Goal: Transaction & Acquisition: Download file/media

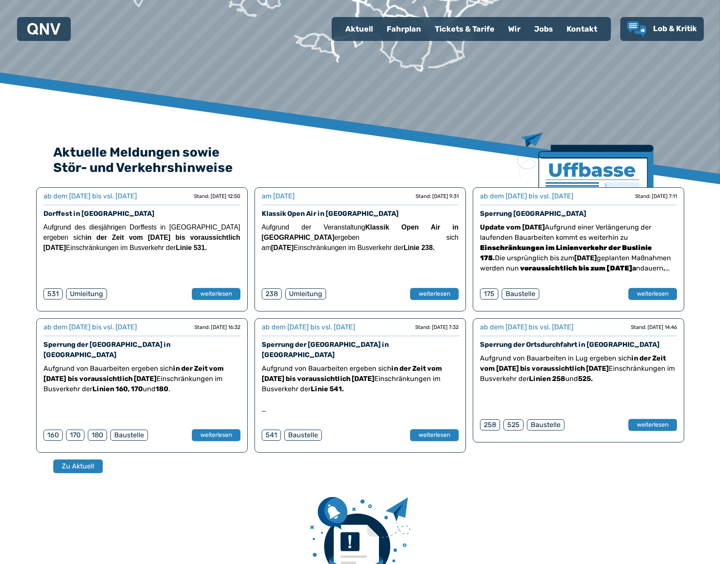
scroll to position [288, 0]
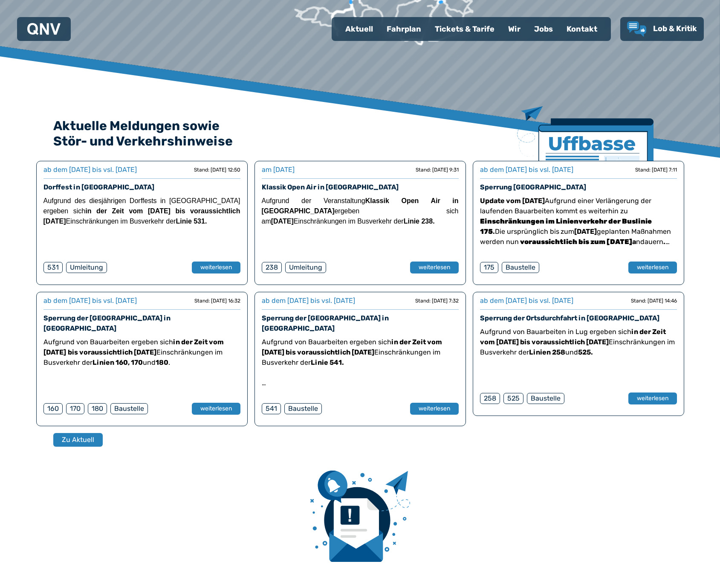
click at [516, 270] on div "Baustelle" at bounding box center [521, 267] width 38 height 11
click at [647, 266] on button "weiterlesen" at bounding box center [652, 267] width 49 height 12
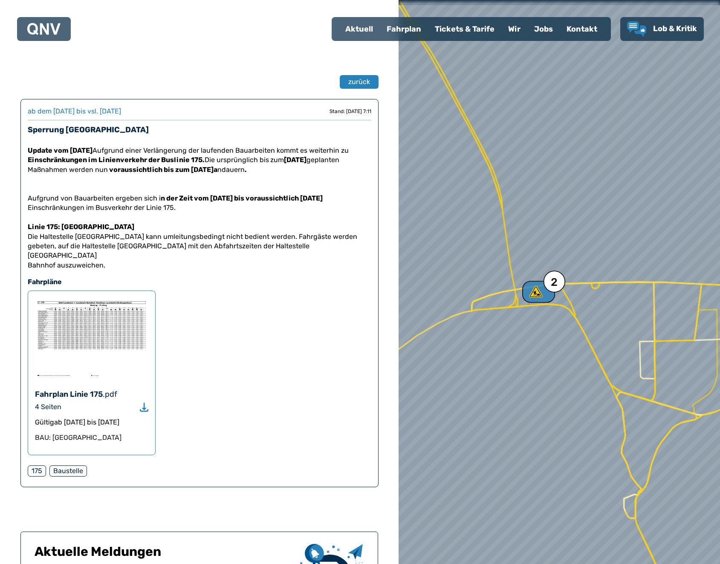
click at [102, 354] on img at bounding box center [91, 338] width 113 height 81
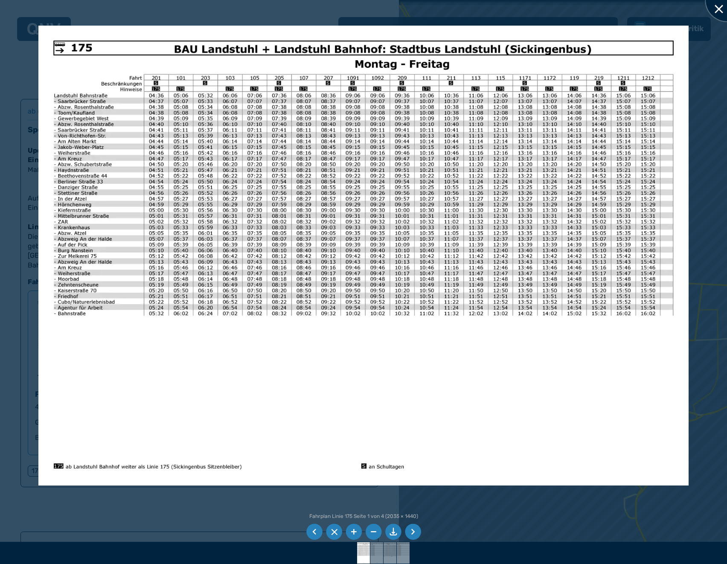
click at [710, 6] on div at bounding box center [726, 0] width 43 height 43
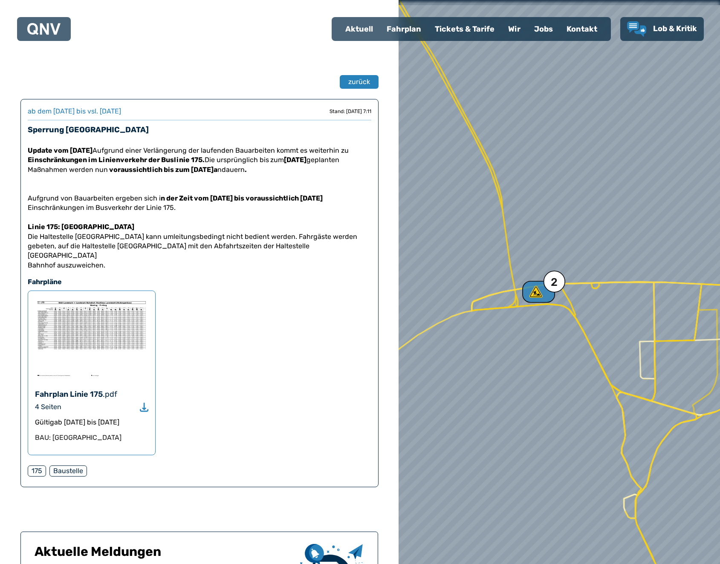
click at [90, 332] on img at bounding box center [91, 338] width 113 height 81
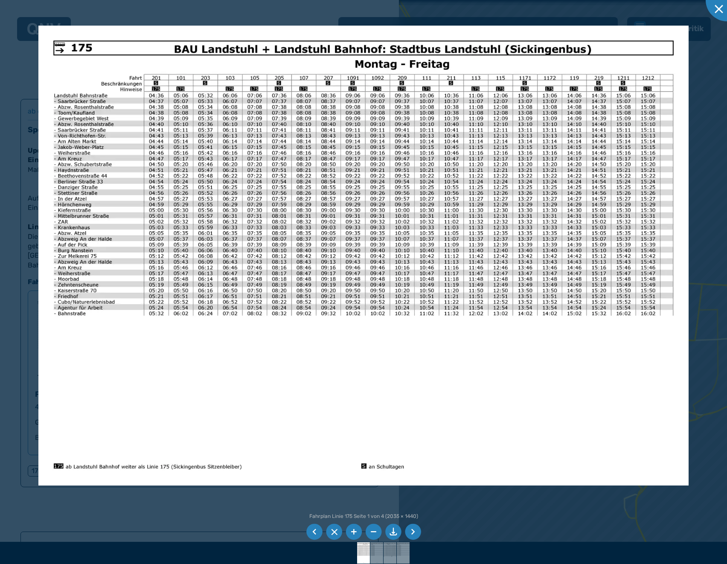
click at [411, 527] on li at bounding box center [413, 532] width 16 height 16
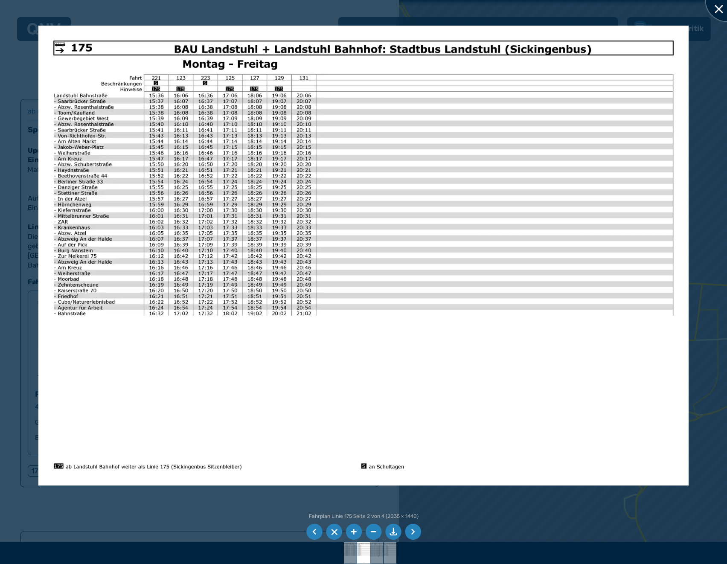
click at [715, 9] on div at bounding box center [726, 0] width 43 height 43
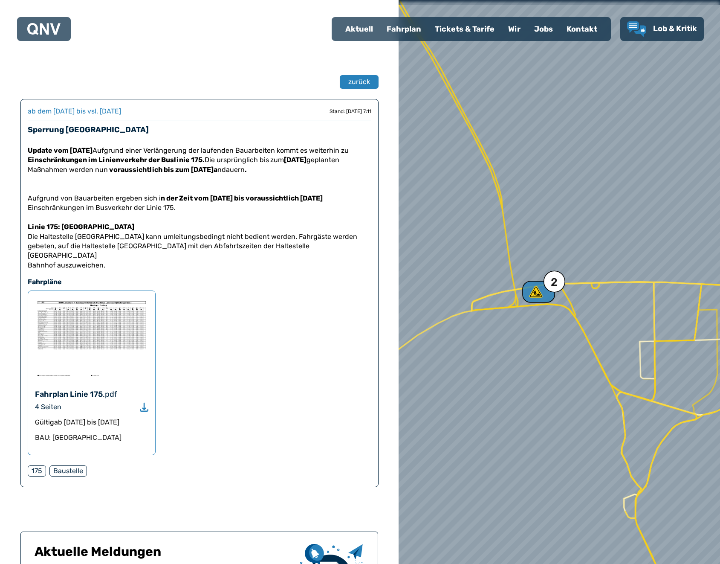
click at [94, 326] on img at bounding box center [91, 338] width 113 height 81
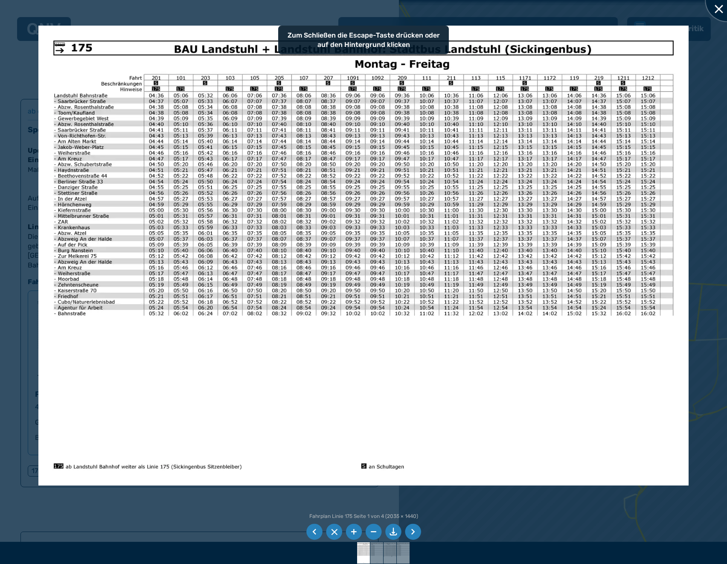
click at [720, 14] on div at bounding box center [726, 0] width 43 height 43
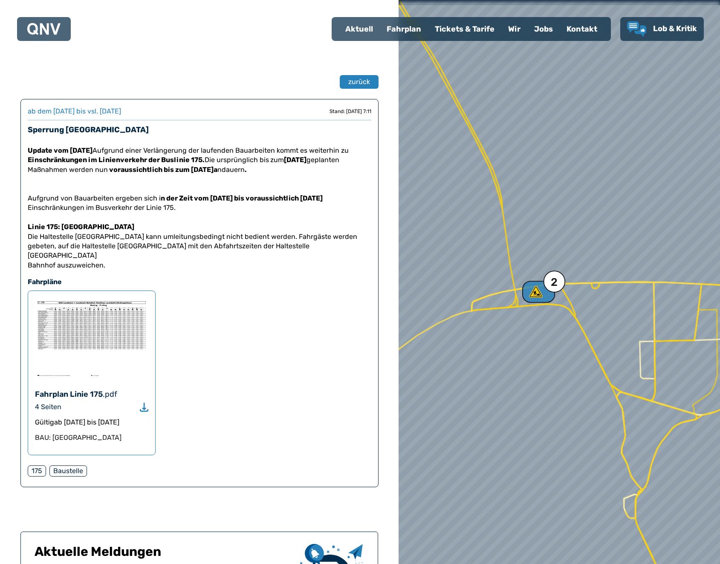
click at [409, 30] on div "Fahrplan" at bounding box center [404, 29] width 48 height 22
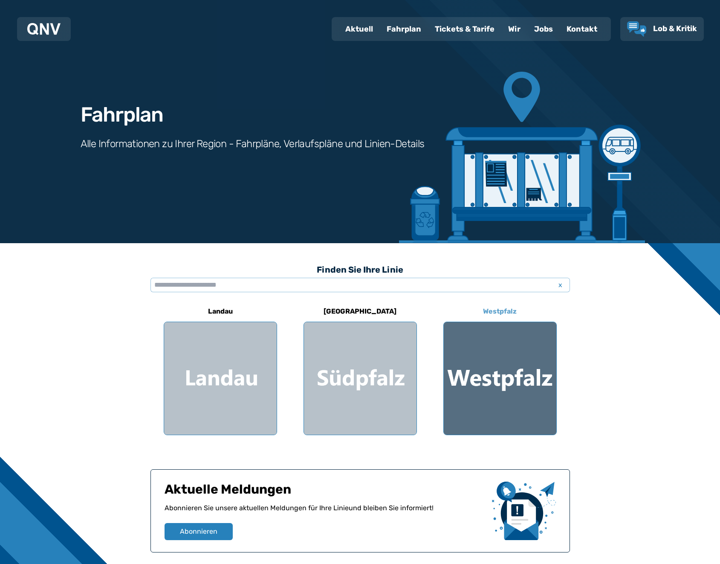
click at [482, 398] on div at bounding box center [500, 378] width 113 height 113
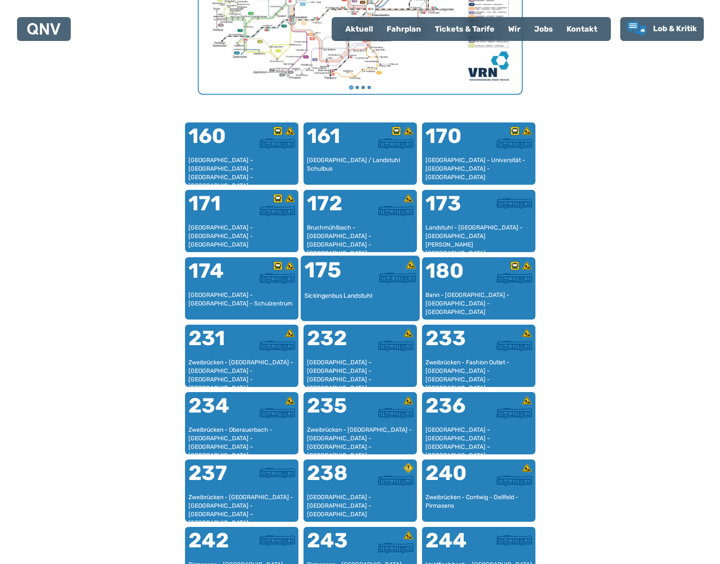
scroll to position [476, 0]
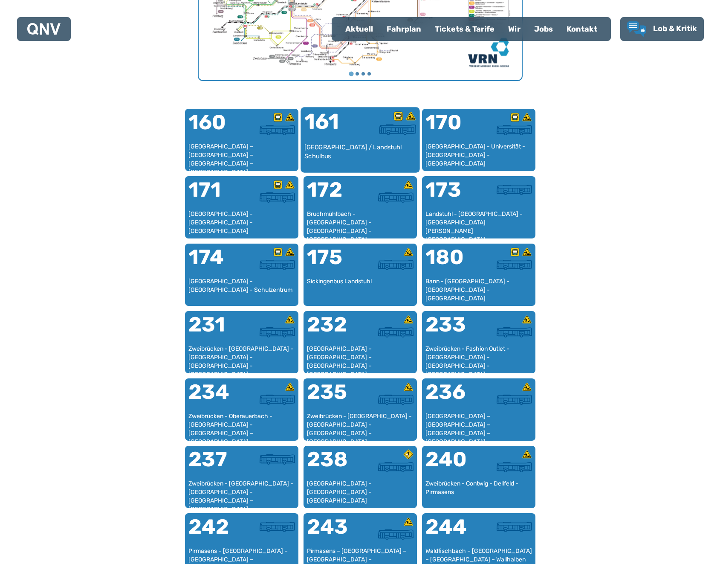
click at [359, 156] on div "[GEOGRAPHIC_DATA] / Landstuhl Schulbus" at bounding box center [360, 156] width 112 height 26
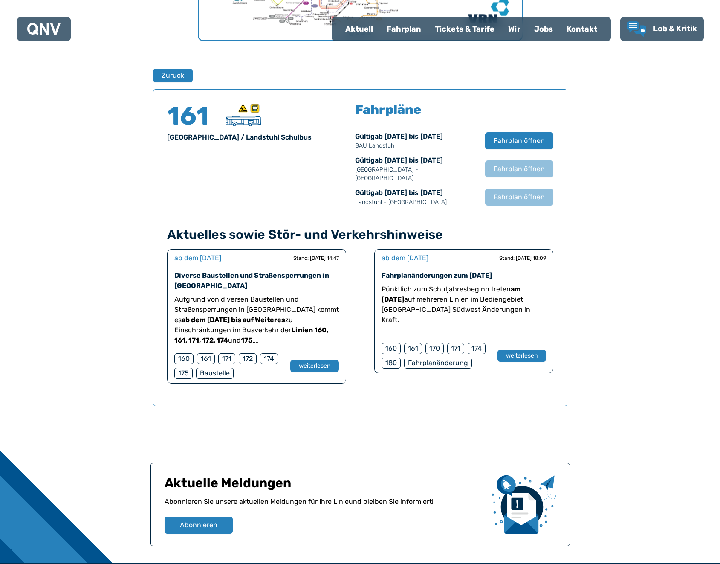
scroll to position [562, 0]
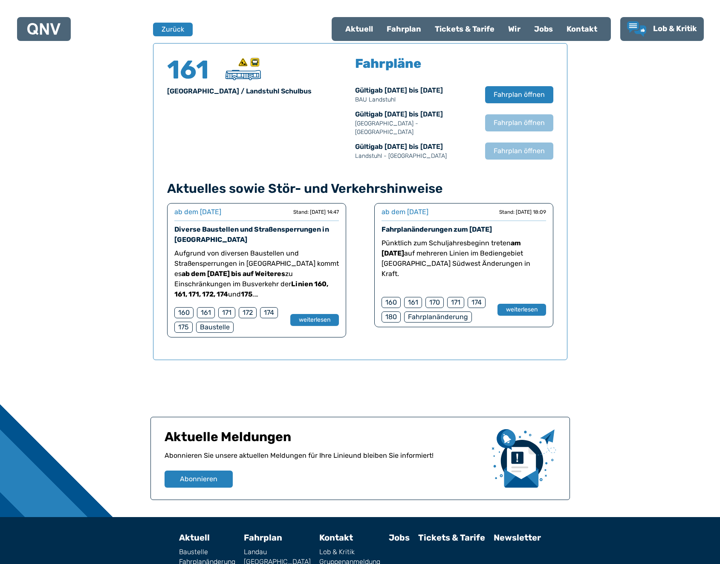
click at [207, 307] on div "161" at bounding box center [206, 312] width 18 height 11
click at [326, 315] on button "weiterlesen" at bounding box center [314, 320] width 49 height 12
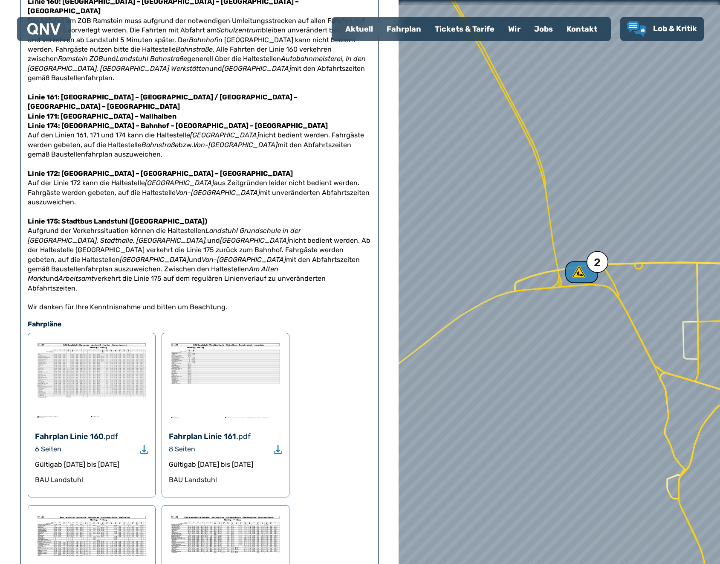
scroll to position [213, 0]
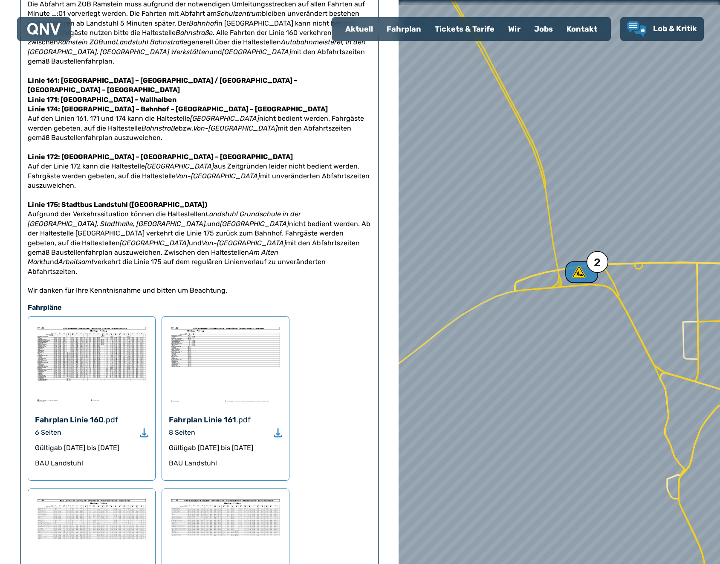
click at [208, 374] on div "Fahrplan Linie 161 .pdf 8 Seiten Gültig ab 23.06.2025 bis 13.12.2025 BAU Landst…" at bounding box center [226, 398] width 128 height 165
click at [281, 428] on icon "Download" at bounding box center [278, 433] width 9 height 10
click at [221, 388] on div "Fahrplan Linie 161 .pdf 8 Seiten Gültig ab 23.06.2025 bis 13.12.2025 BAU Landst…" at bounding box center [226, 398] width 128 height 165
click at [278, 428] on use "Download" at bounding box center [278, 432] width 9 height 9
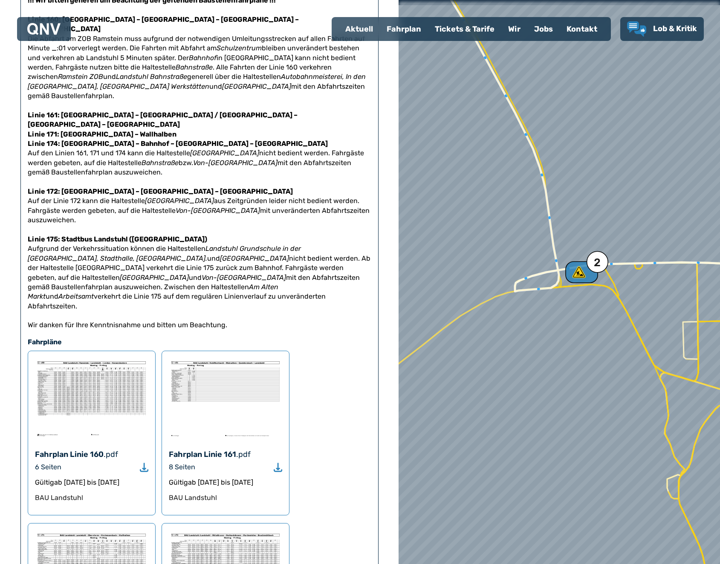
scroll to position [203, 0]
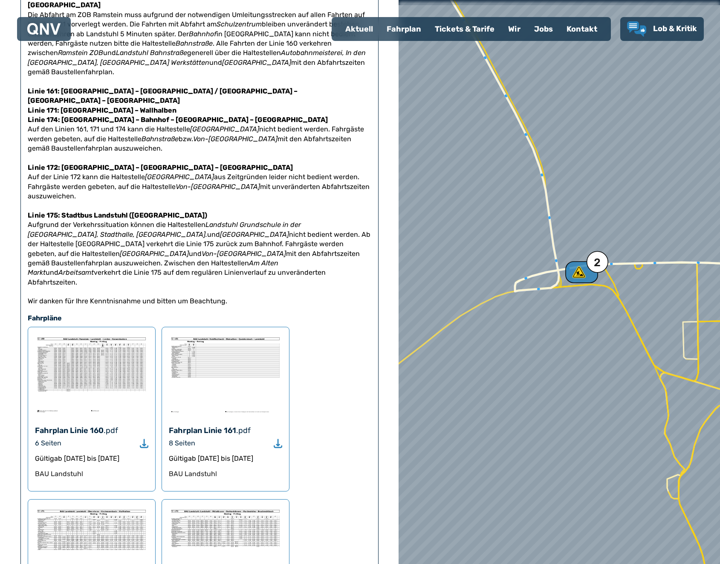
click at [145, 438] on icon "Download" at bounding box center [144, 443] width 9 height 10
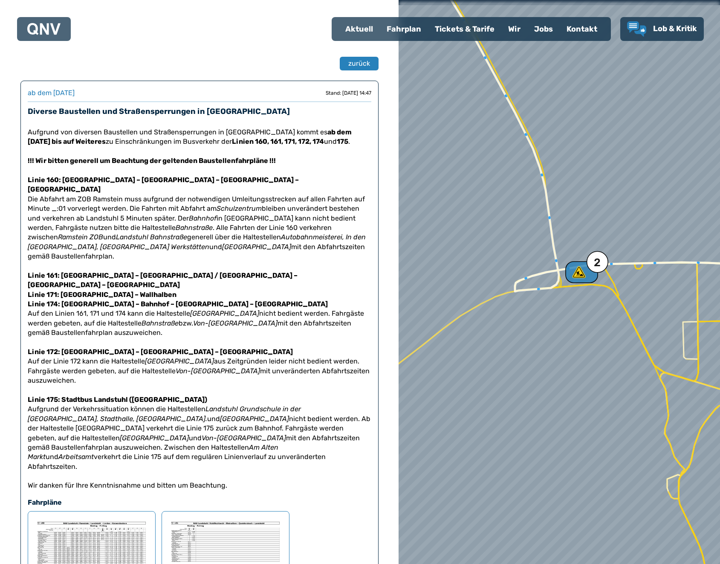
scroll to position [0, 0]
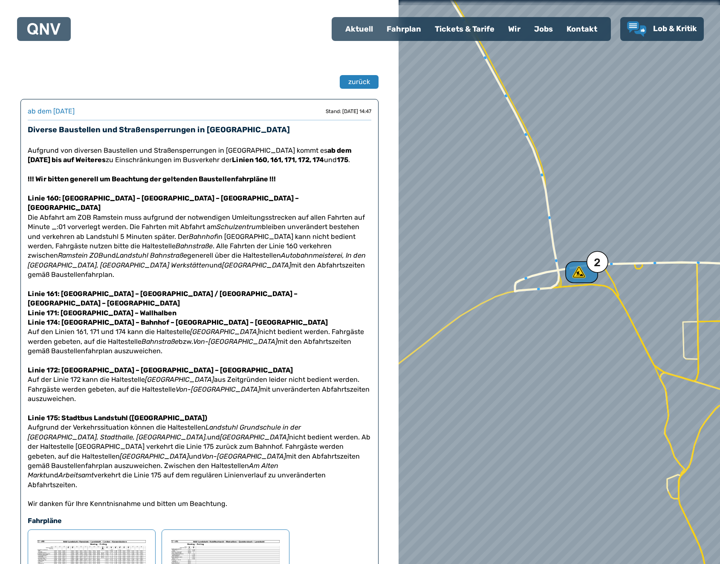
click at [356, 31] on div "Aktuell" at bounding box center [359, 29] width 41 height 22
select select "*"
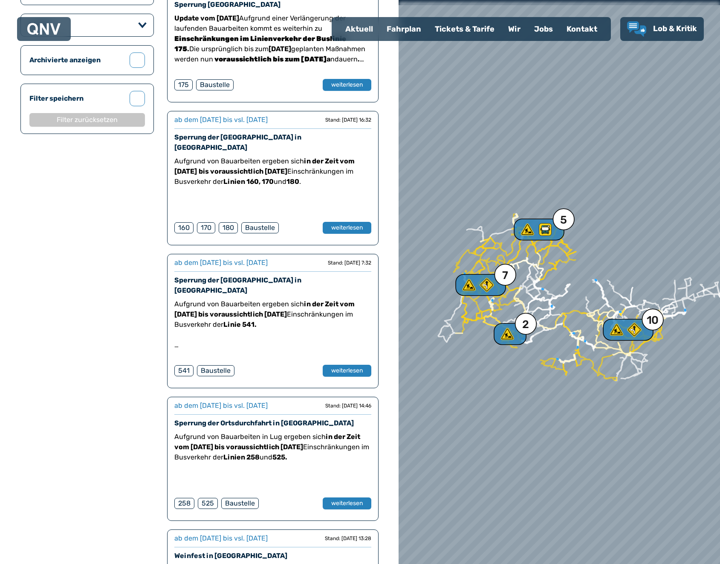
scroll to position [181, 0]
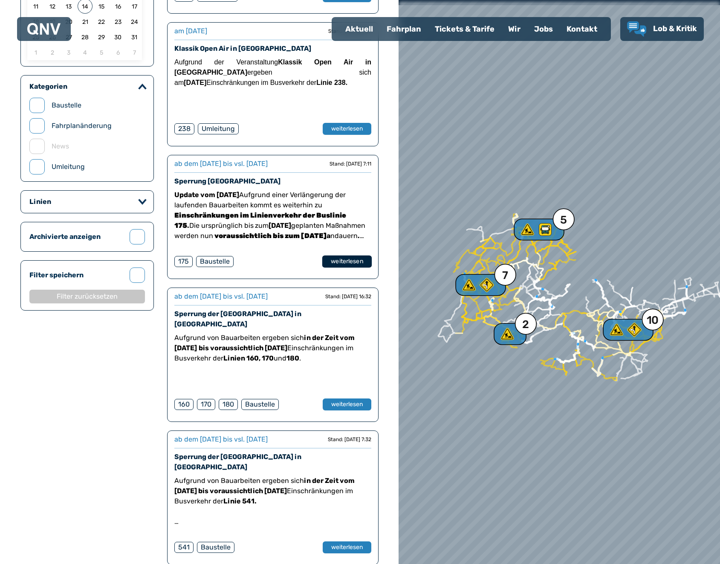
click at [339, 259] on button "weiterlesen" at bounding box center [346, 261] width 49 height 12
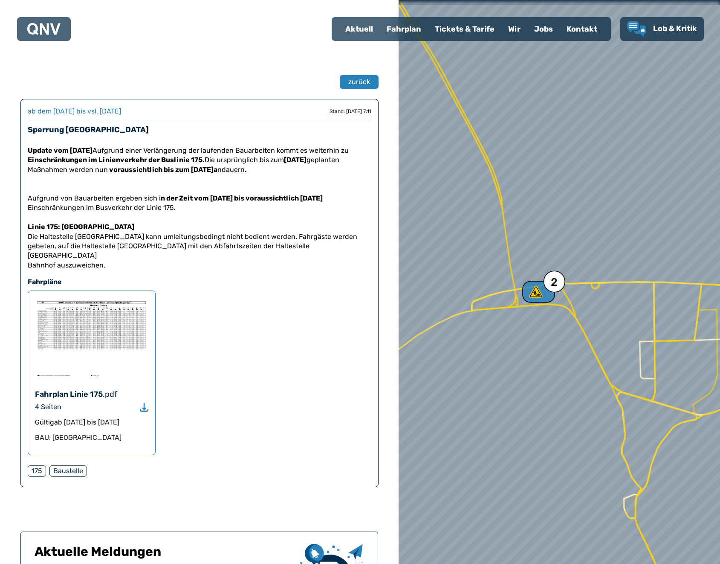
select select "*"
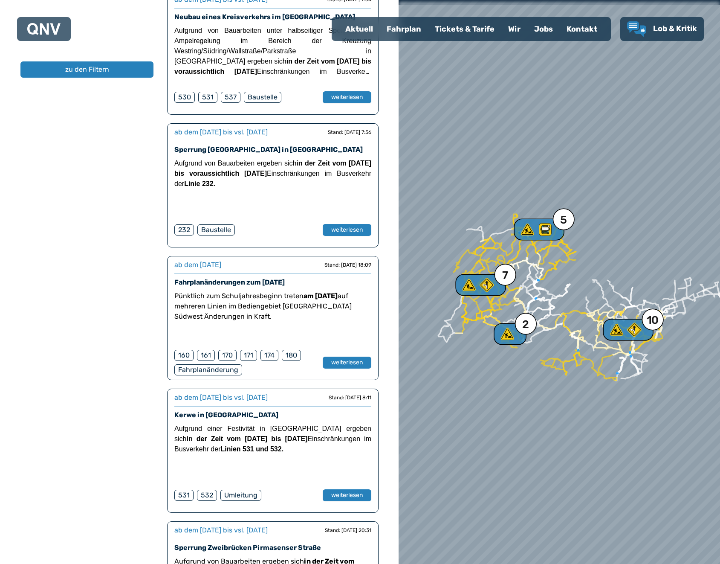
scroll to position [1162, 0]
click at [341, 356] on button "weiterlesen" at bounding box center [346, 362] width 49 height 12
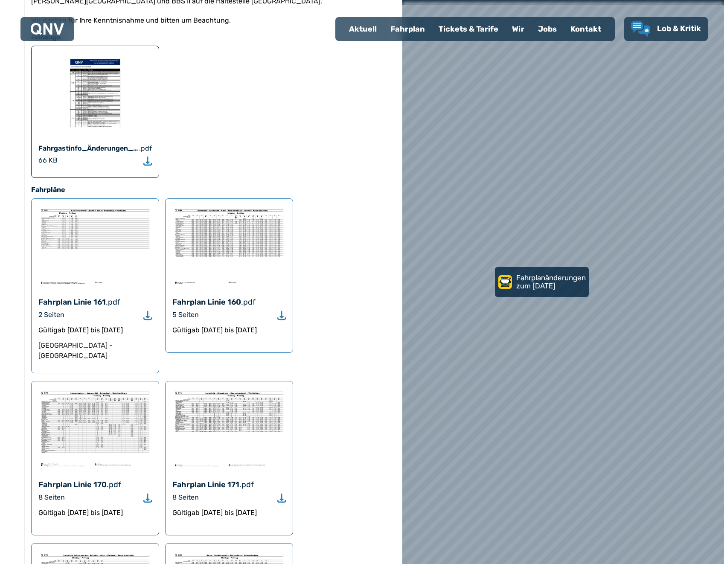
scroll to position [565, 0]
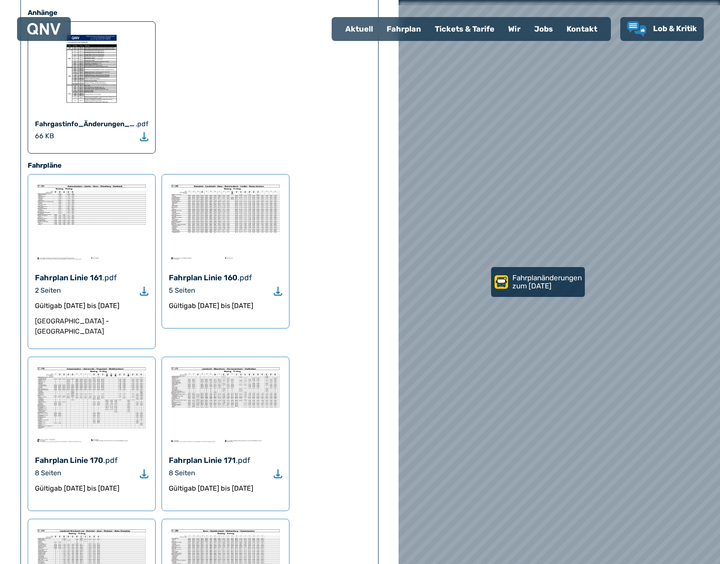
click at [92, 225] on picture at bounding box center [91, 223] width 113 height 85
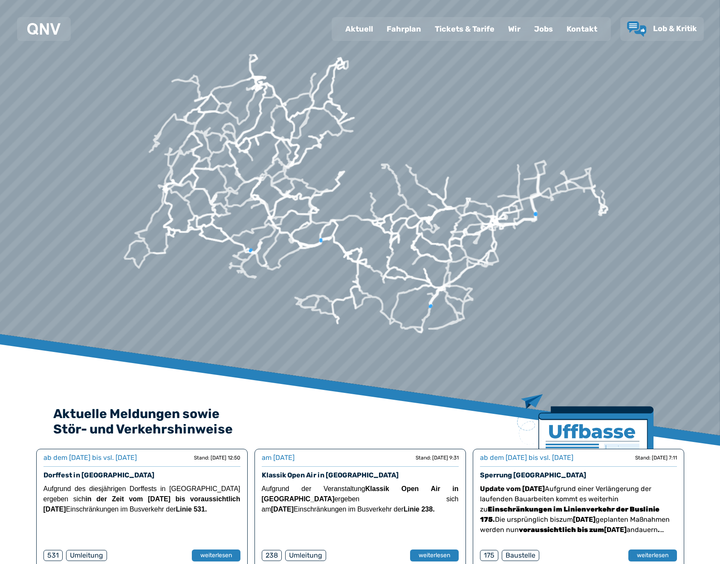
click at [403, 26] on font "Fahrplan" at bounding box center [404, 28] width 35 height 9
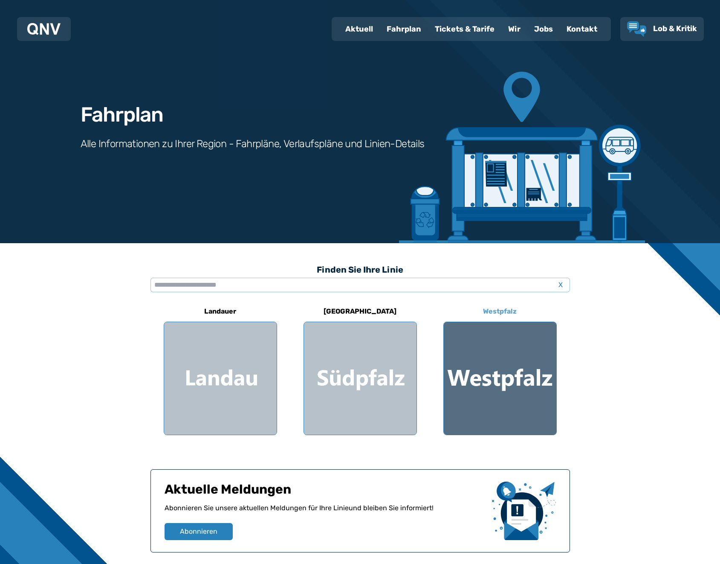
click at [507, 359] on div at bounding box center [500, 378] width 113 height 113
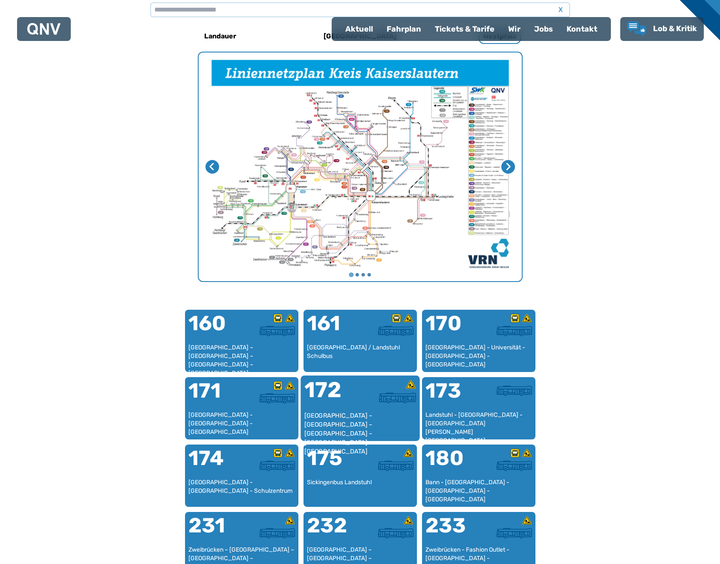
scroll to position [295, 0]
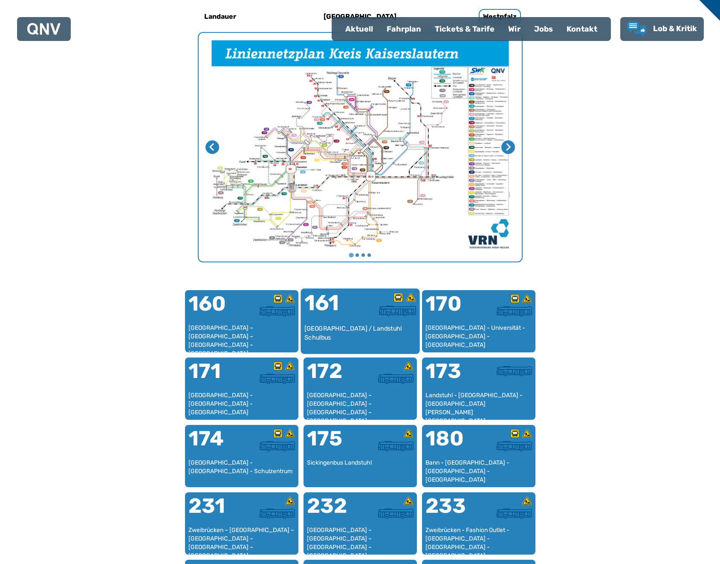
click at [338, 323] on div "161" at bounding box center [332, 308] width 56 height 32
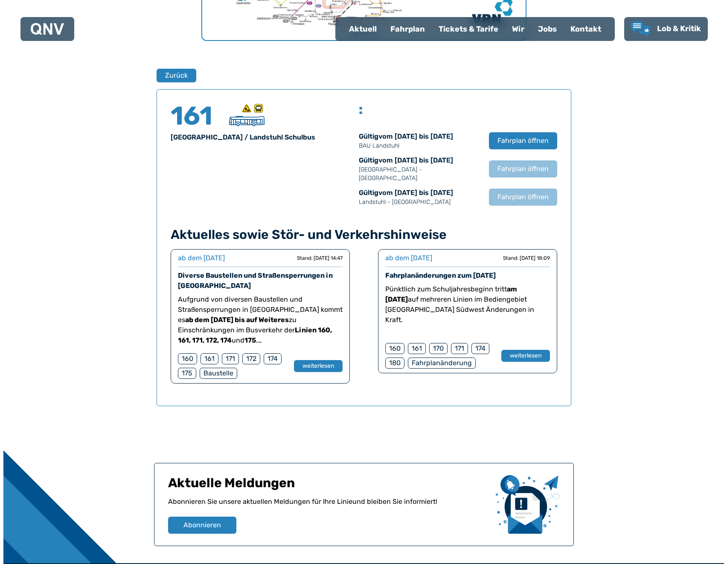
scroll to position [562, 0]
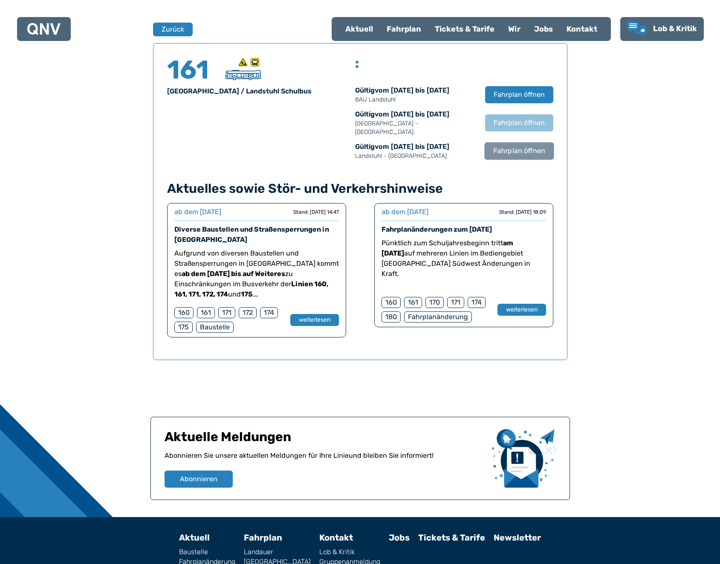
click at [509, 155] on font "Fahrplan öffnen" at bounding box center [519, 151] width 52 height 8
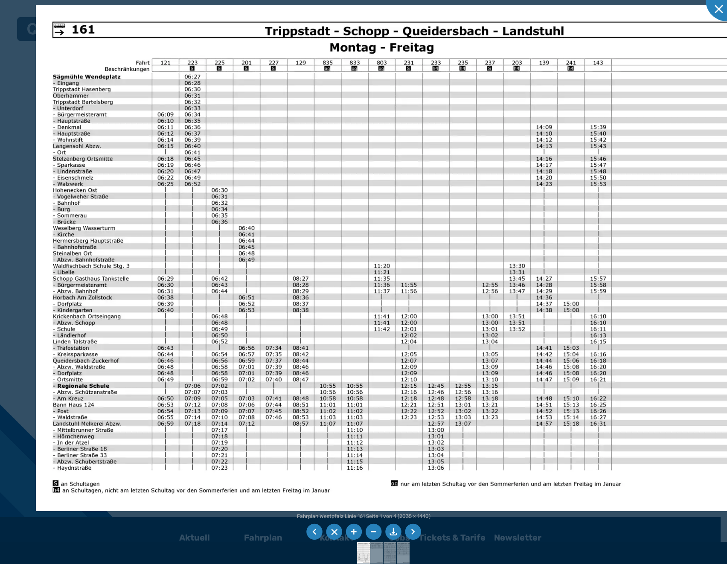
click at [413, 532] on li at bounding box center [413, 532] width 16 height 16
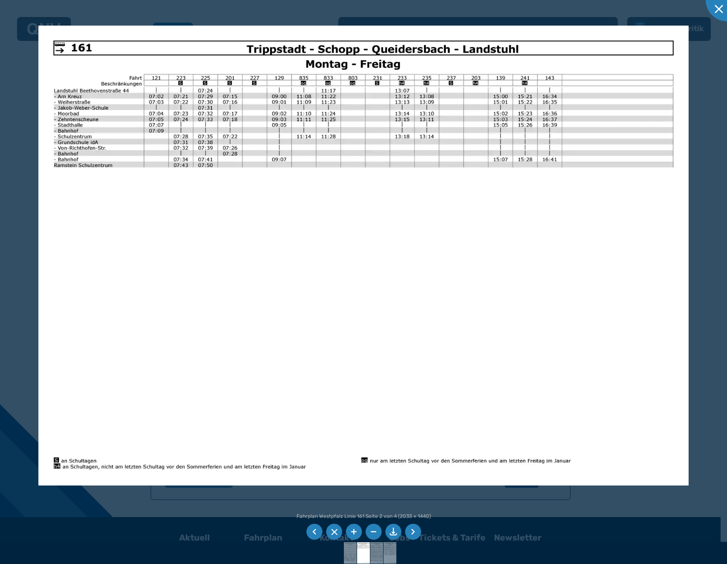
click at [408, 531] on li at bounding box center [413, 532] width 16 height 16
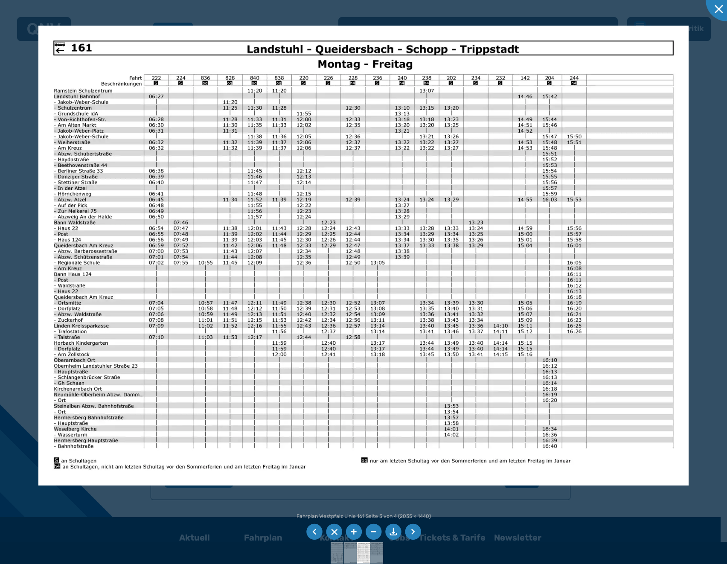
click at [405, 530] on li at bounding box center [413, 532] width 16 height 16
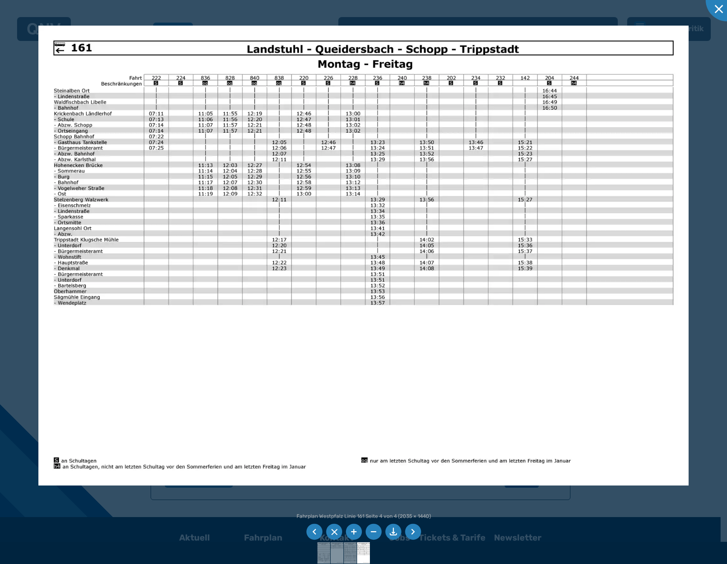
click at [314, 535] on li at bounding box center [314, 532] width 16 height 16
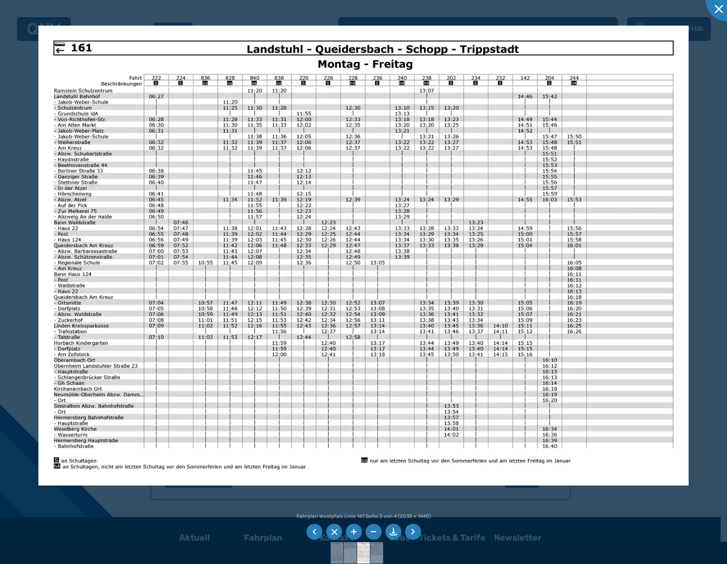
click at [314, 533] on li at bounding box center [314, 532] width 16 height 16
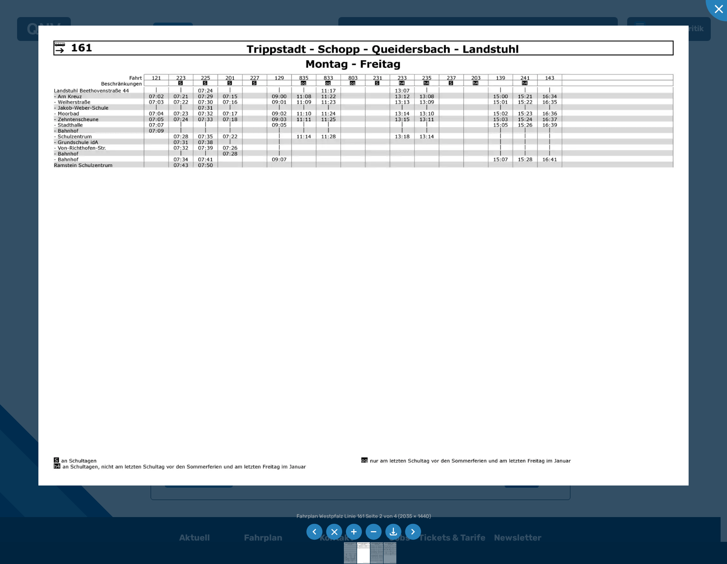
click at [310, 533] on li at bounding box center [314, 532] width 16 height 16
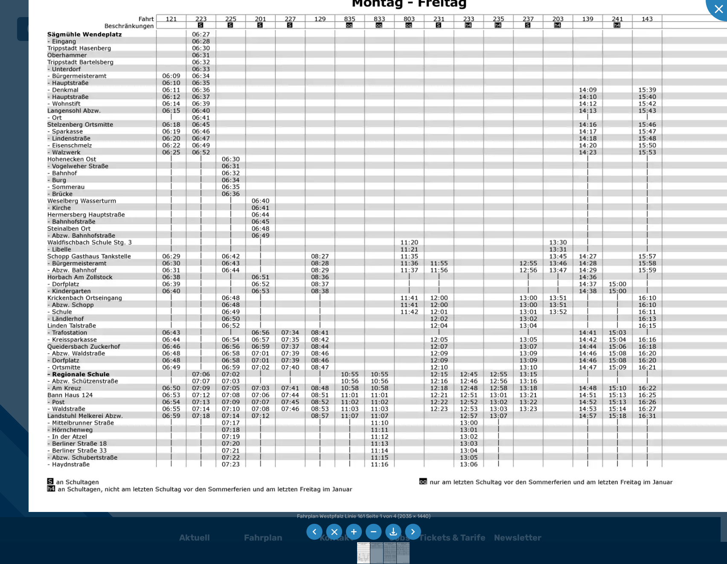
click at [205, 397] on img at bounding box center [422, 234] width 786 height 557
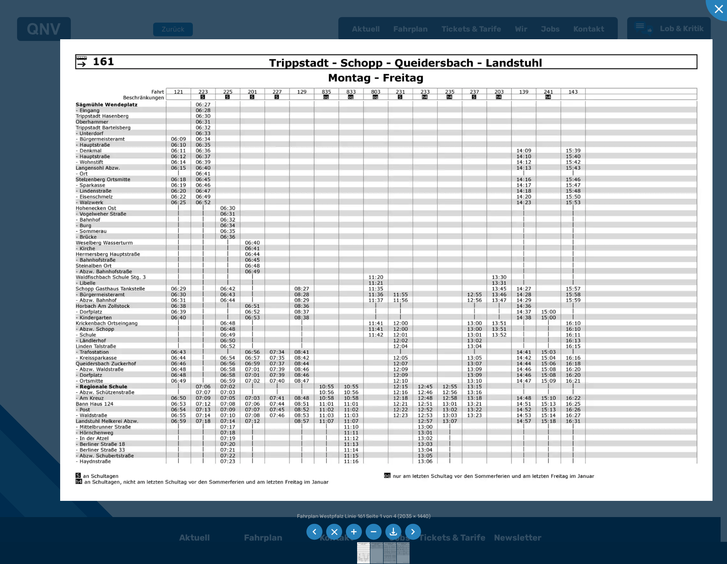
click at [413, 529] on li at bounding box center [413, 532] width 16 height 16
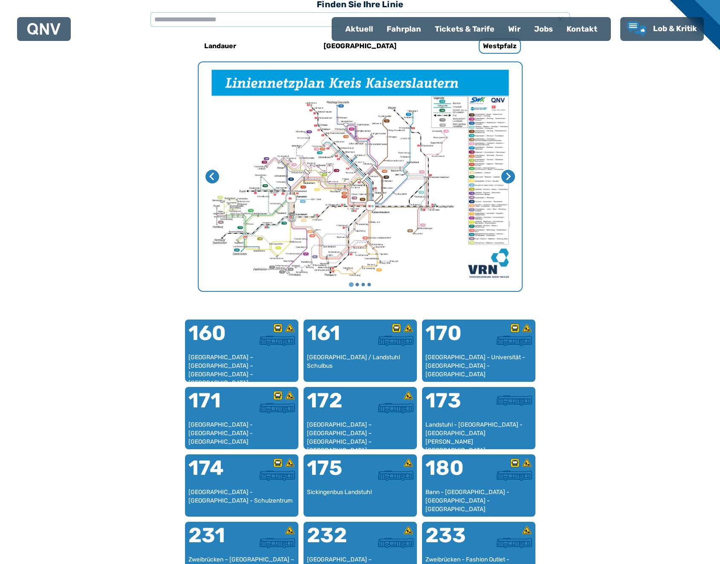
scroll to position [263, 0]
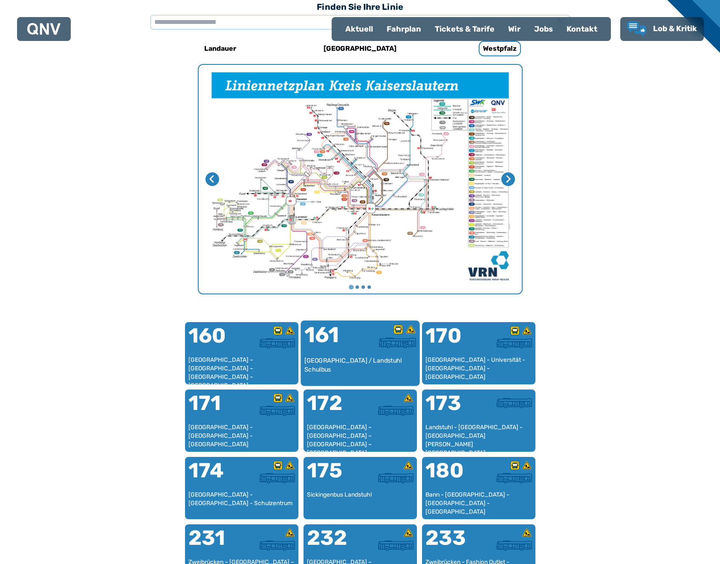
click at [339, 350] on div "161" at bounding box center [332, 340] width 56 height 32
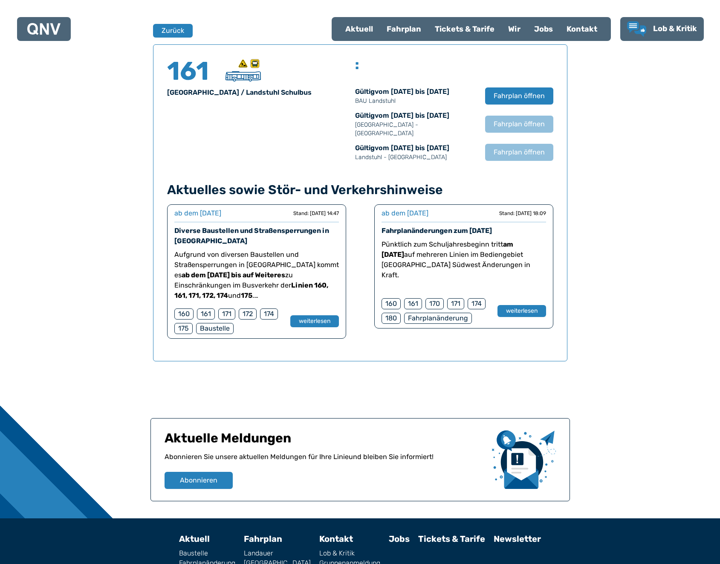
scroll to position [562, 0]
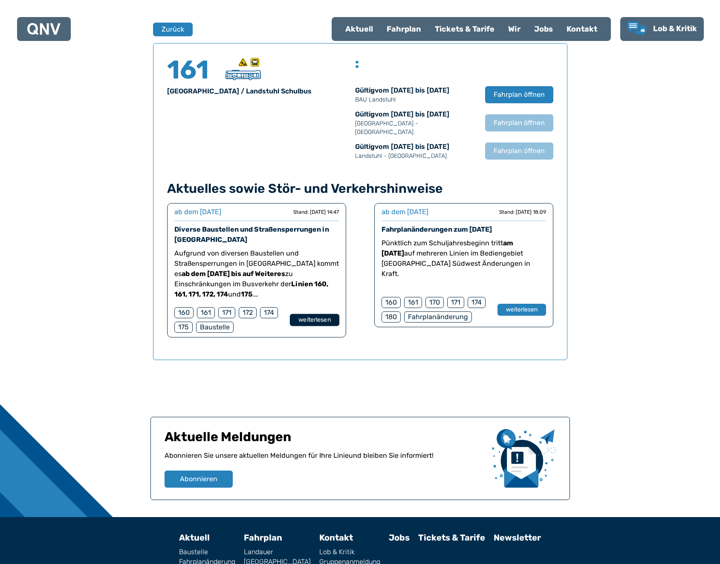
click at [329, 323] on font "weiterlesen" at bounding box center [315, 319] width 32 height 7
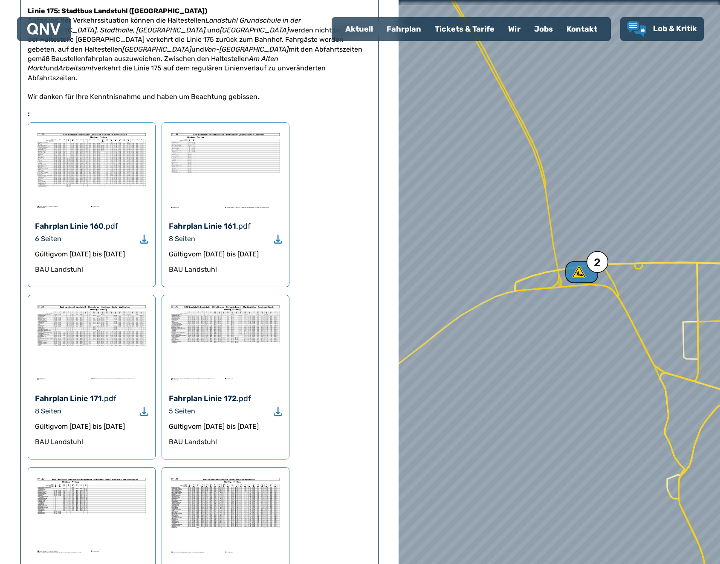
scroll to position [416, 0]
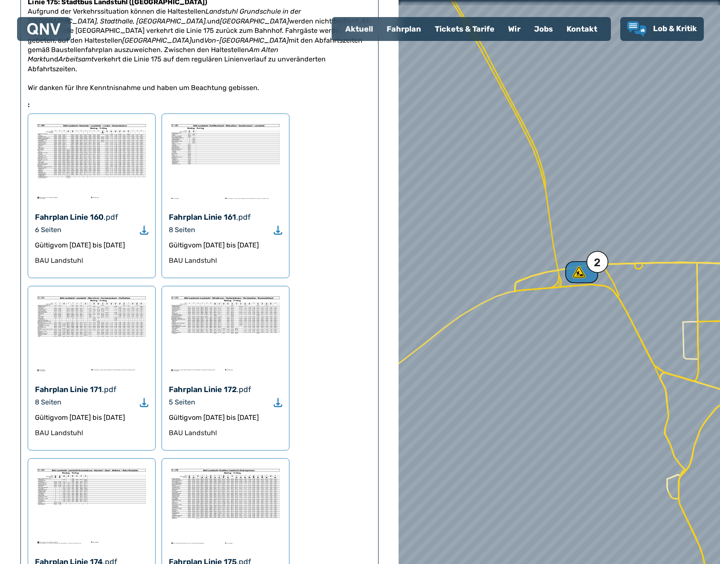
click at [278, 226] on use "Herunterladen" at bounding box center [278, 230] width 9 height 9
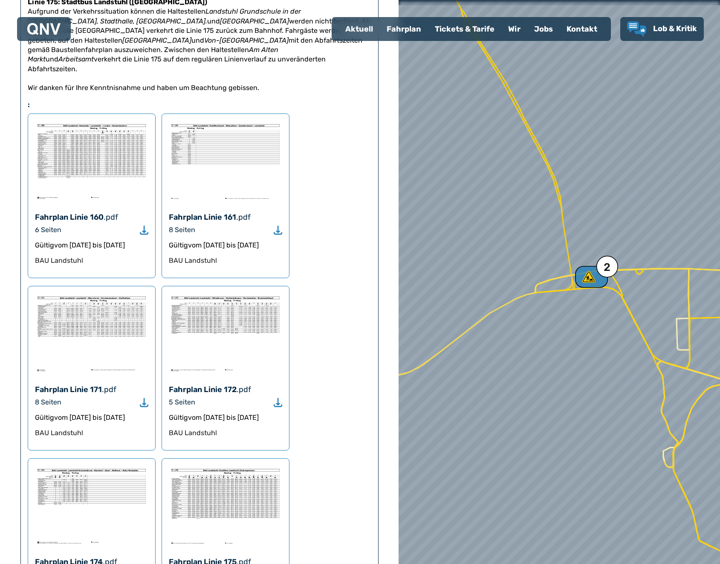
click at [279, 225] on icon "Herunterladen" at bounding box center [278, 230] width 9 height 10
click at [202, 121] on img at bounding box center [225, 161] width 113 height 81
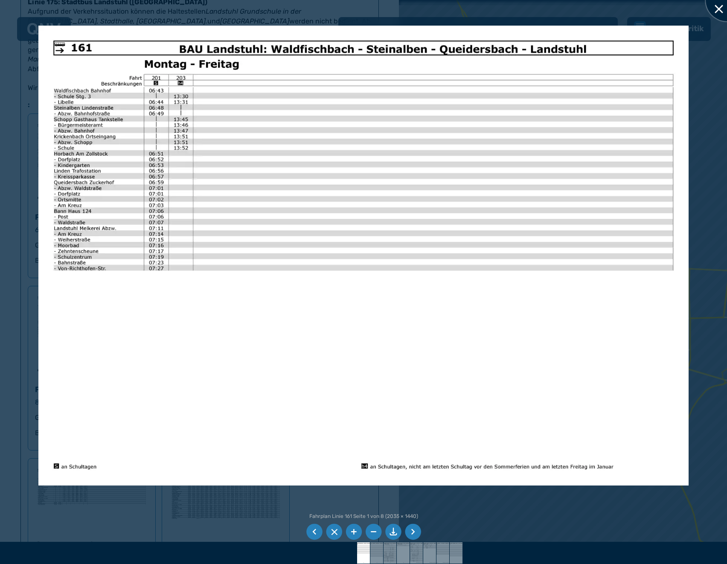
click at [719, 12] on div at bounding box center [726, 0] width 43 height 43
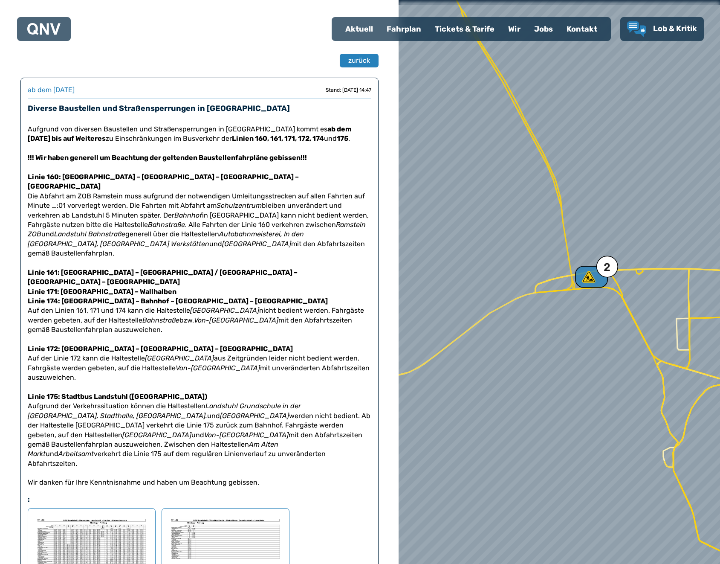
scroll to position [0, 0]
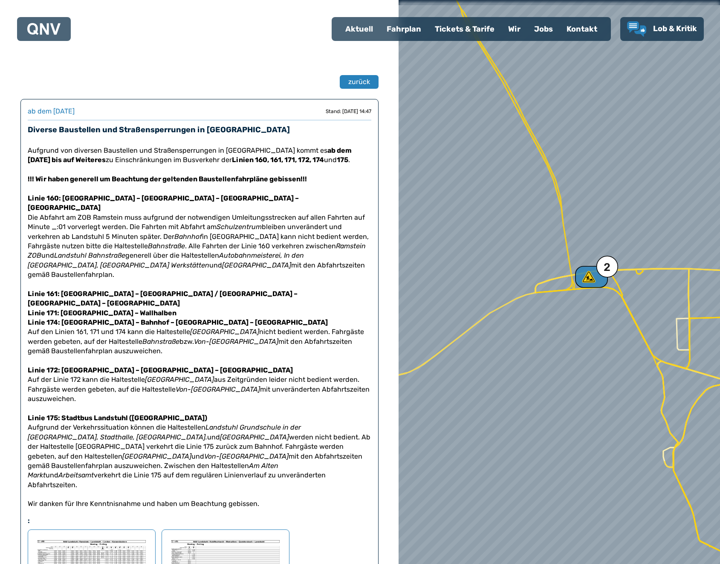
click at [362, 29] on font "Aktuell" at bounding box center [359, 28] width 28 height 9
select select "*"
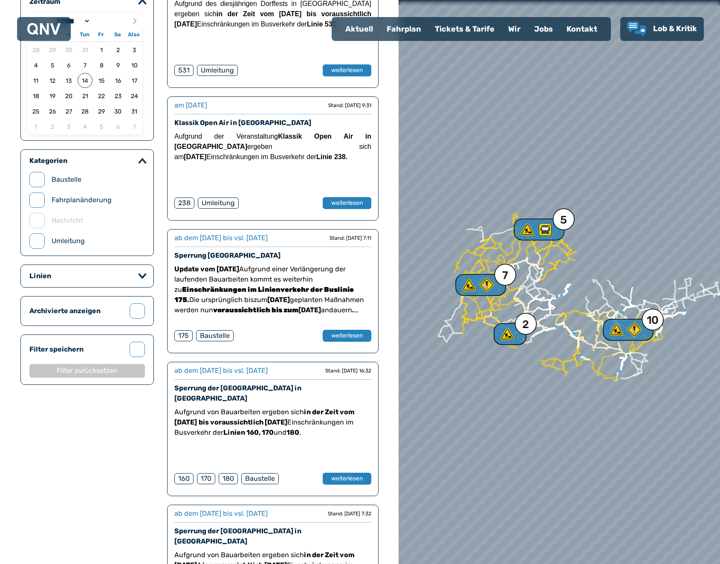
scroll to position [117, 0]
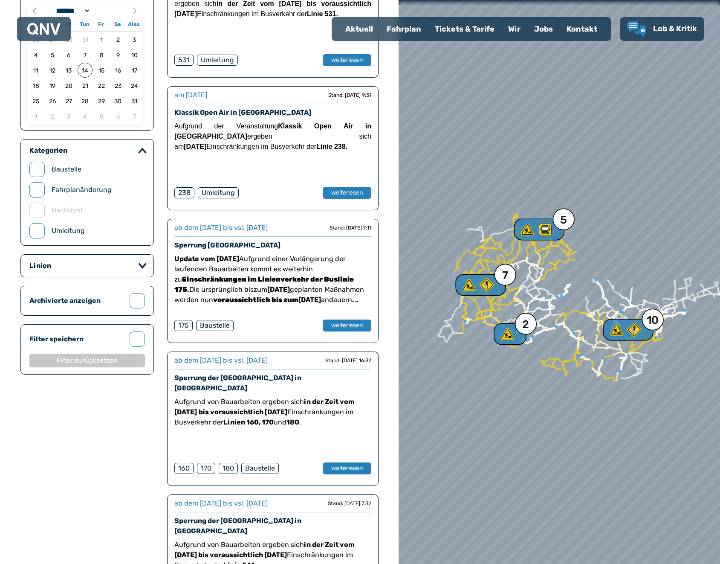
click at [416, 29] on font "Fahrplan" at bounding box center [404, 28] width 35 height 9
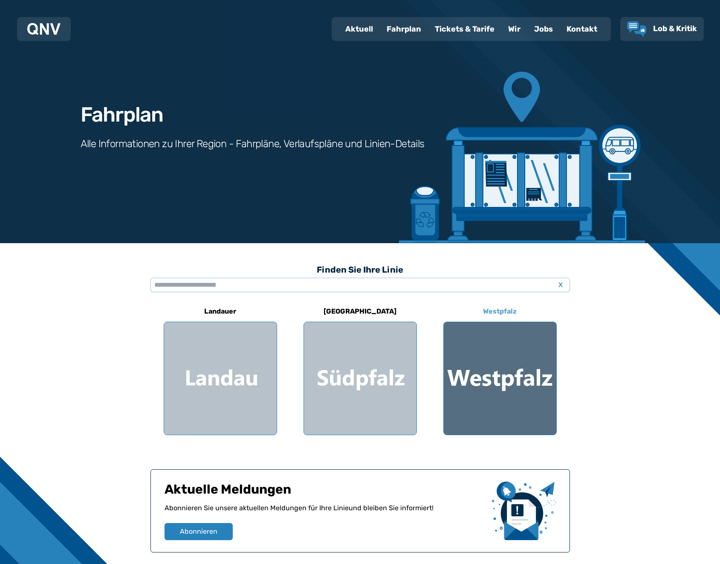
click at [483, 364] on div at bounding box center [500, 378] width 113 height 113
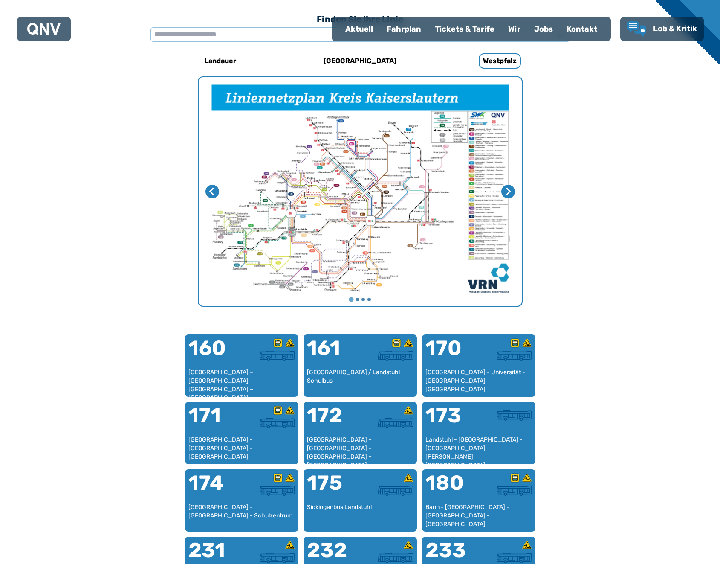
scroll to position [263, 0]
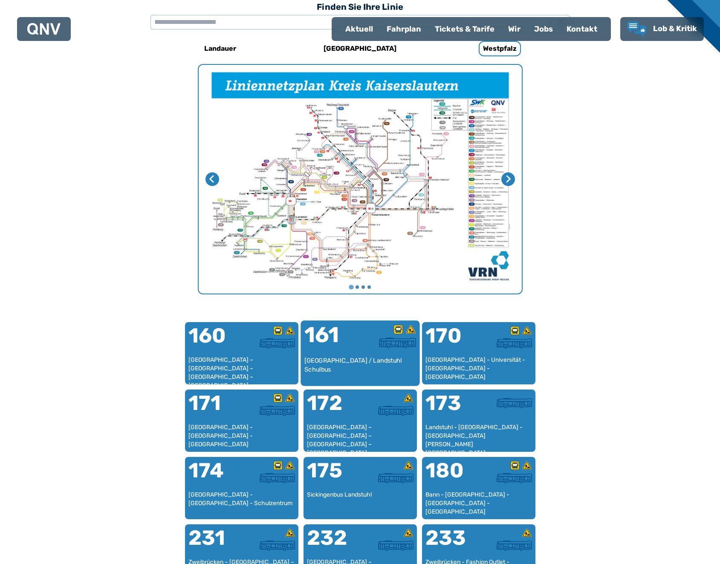
click at [346, 353] on div "161" at bounding box center [332, 340] width 56 height 32
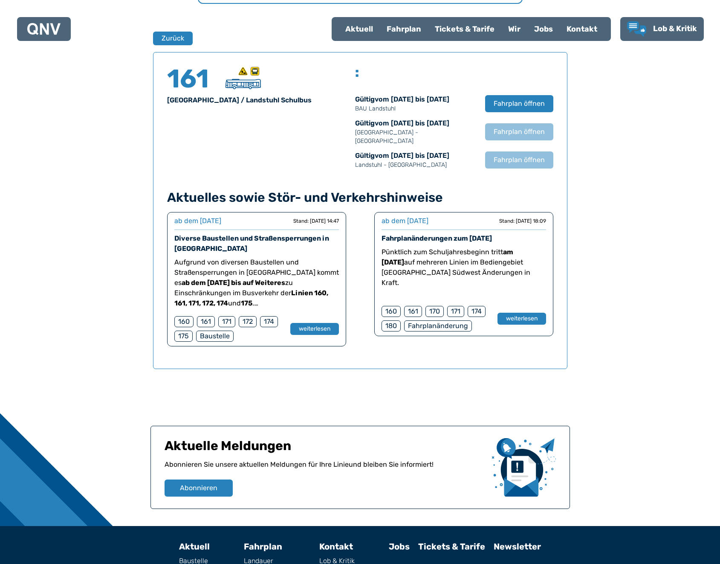
scroll to position [562, 0]
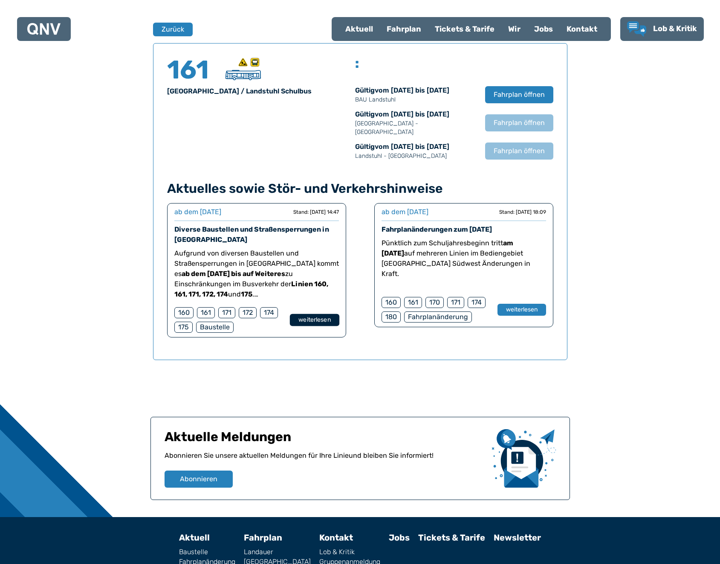
click at [323, 324] on font "weiterlesen" at bounding box center [315, 320] width 32 height 9
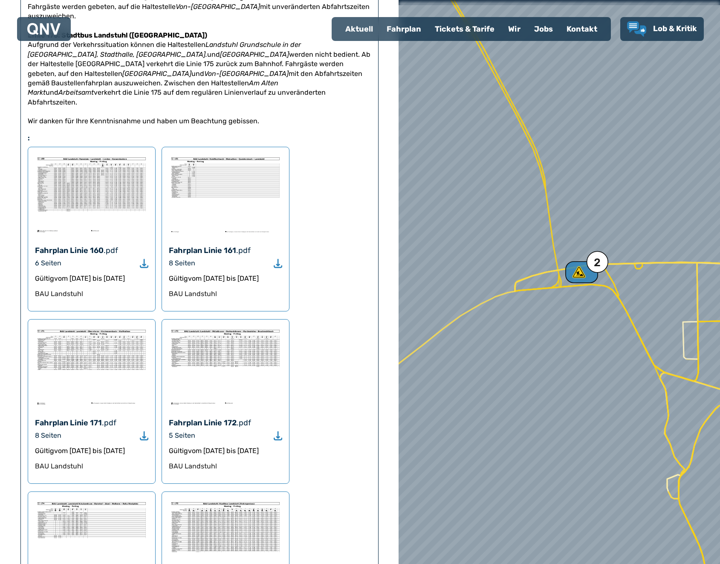
scroll to position [384, 0]
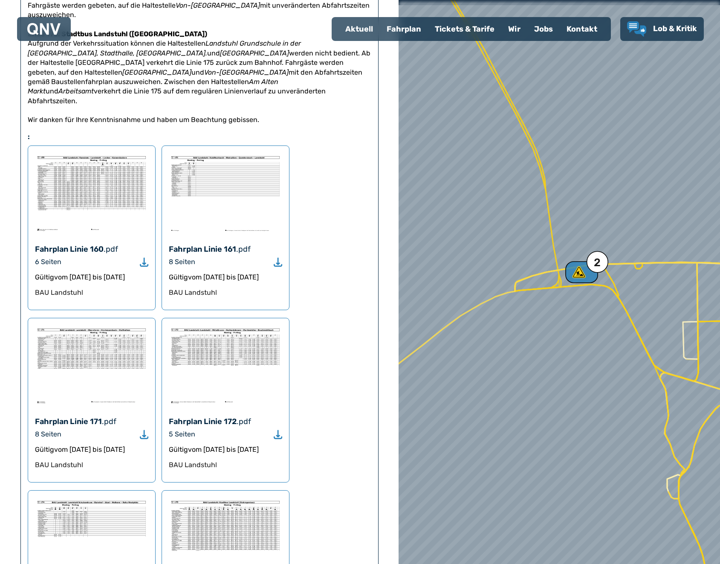
click at [230, 244] on font "Fahrplan Linie 161" at bounding box center [202, 248] width 67 height 9
click at [280, 257] on icon "Herunterladen" at bounding box center [278, 262] width 9 height 10
click at [230, 244] on font "Fahrplan Linie 161" at bounding box center [202, 248] width 67 height 9
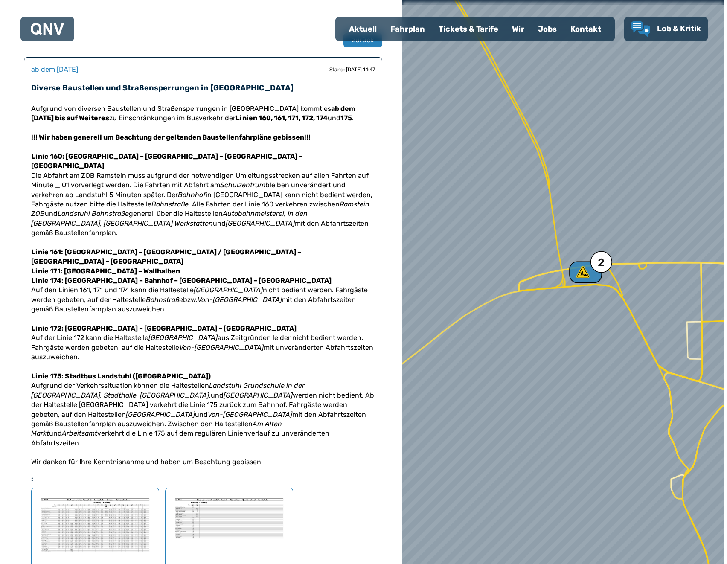
scroll to position [43, 0]
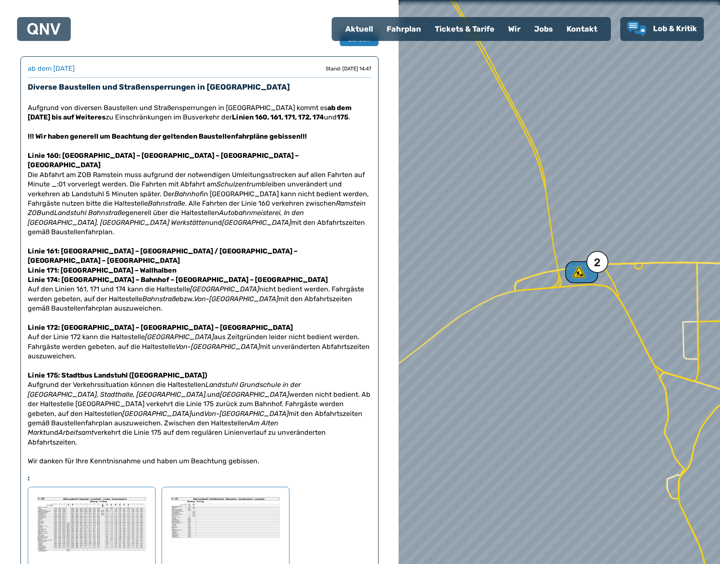
drag, startPoint x: 370, startPoint y: 164, endPoint x: 292, endPoint y: 247, distance: 114.0
drag, startPoint x: 51, startPoint y: 479, endPoint x: 58, endPoint y: 479, distance: 6.8
click at [58, 494] on img at bounding box center [91, 534] width 113 height 81
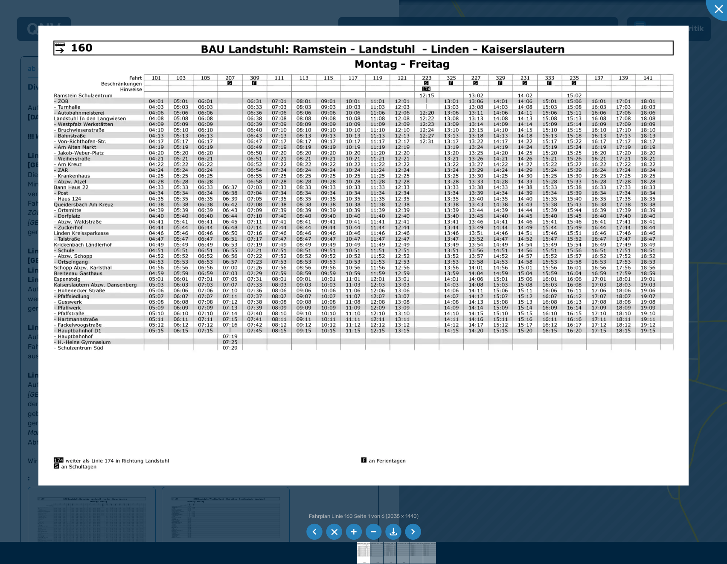
click at [491, 141] on img at bounding box center [363, 256] width 650 height 460
